Goal: Information Seeking & Learning: Learn about a topic

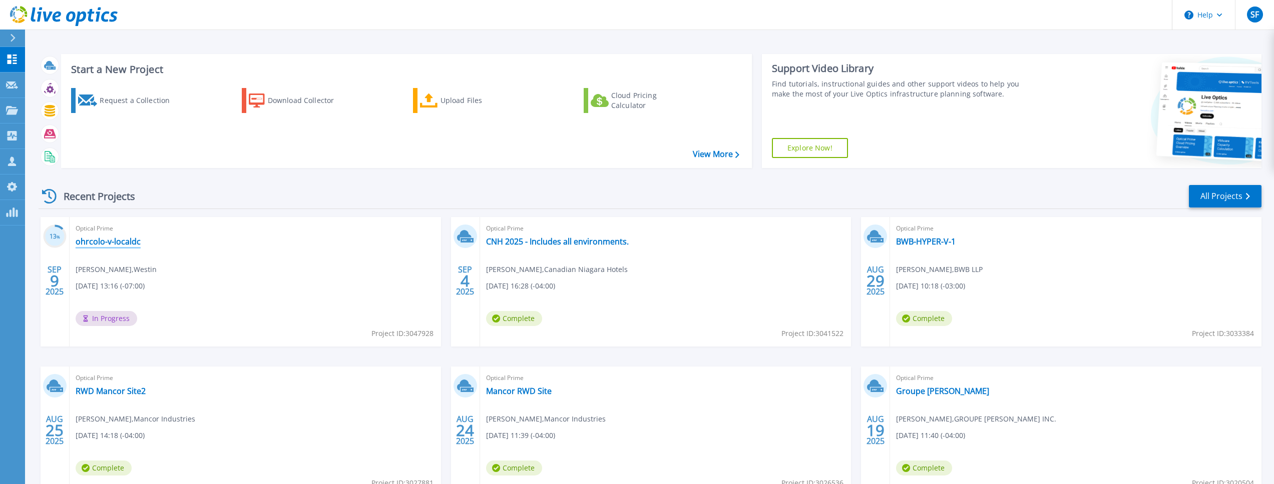
click at [108, 242] on link "ohrcolo-v-localdc" at bounding box center [108, 242] width 65 height 10
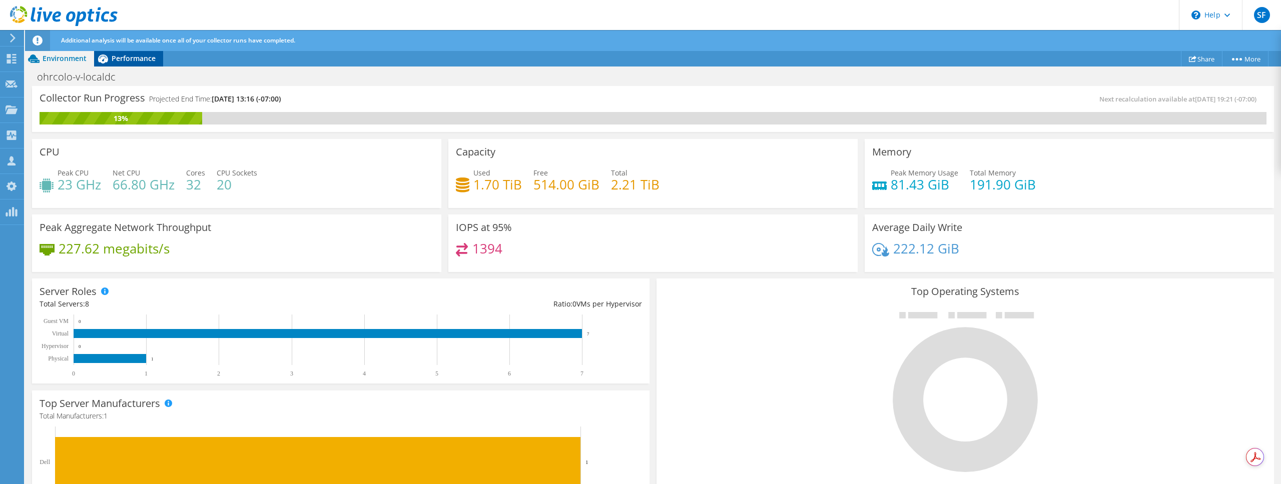
click at [148, 57] on span "Performance" at bounding box center [134, 59] width 44 height 10
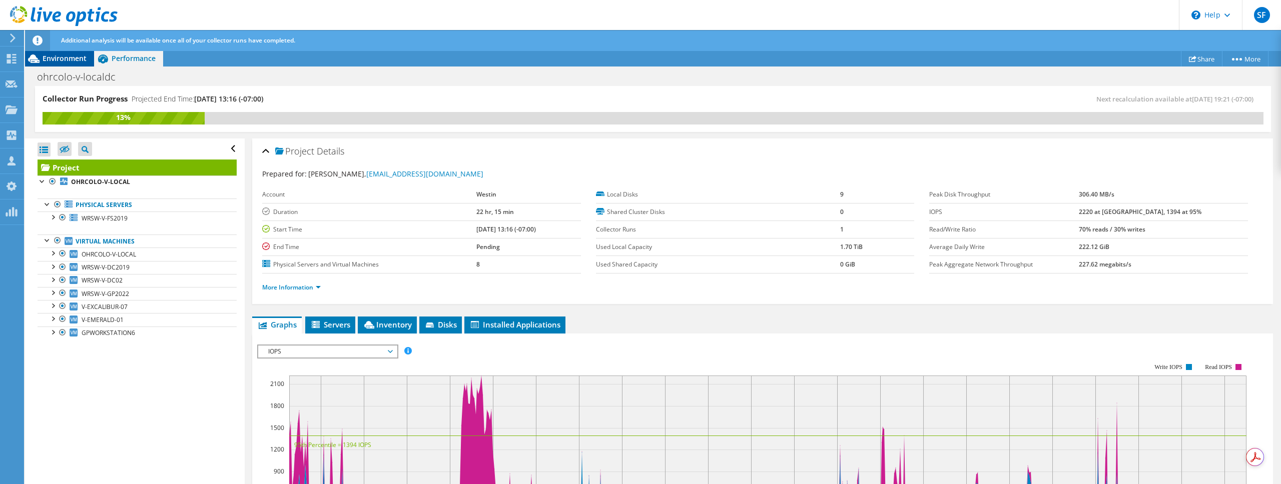
click at [65, 58] on span "Environment" at bounding box center [65, 59] width 44 height 10
